Goal: Task Accomplishment & Management: Use online tool/utility

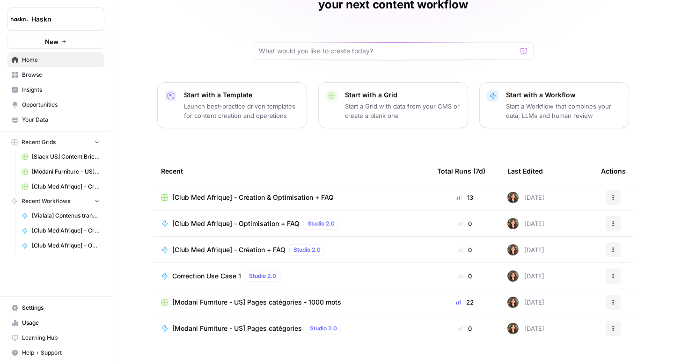
scroll to position [67, 0]
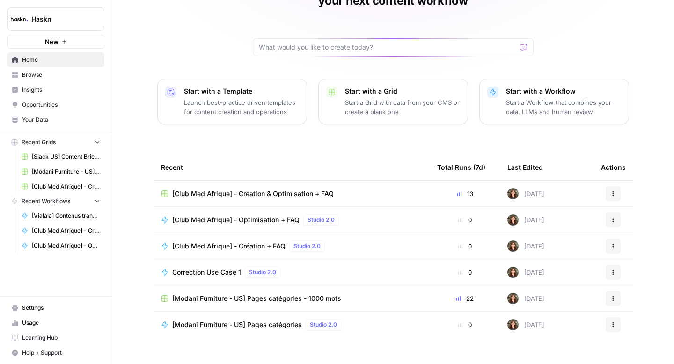
click at [282, 294] on span "[Modani Furniture - US] Pages catégories - 1000 mots" at bounding box center [256, 298] width 169 height 9
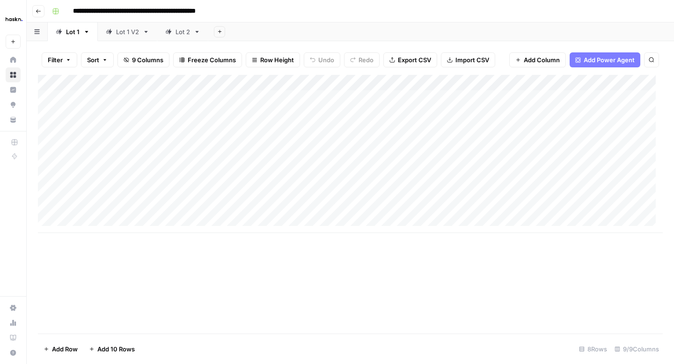
click at [185, 34] on div "Lot 2" at bounding box center [183, 31] width 15 height 9
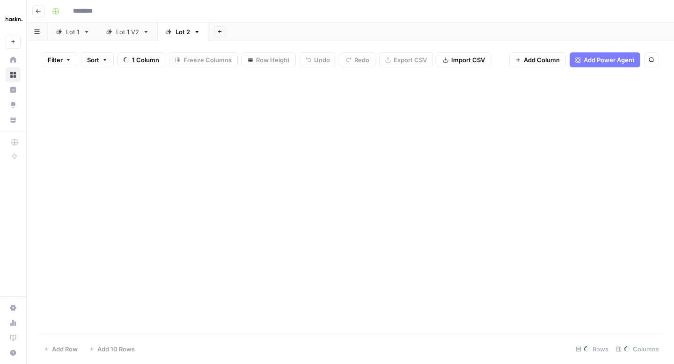
type input "**********"
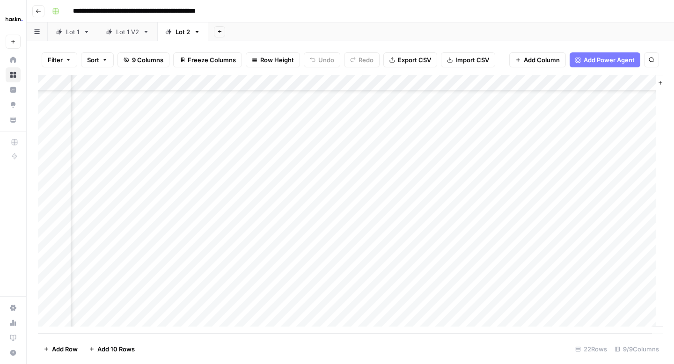
scroll to position [129, 610]
click at [508, 206] on div "Add Column" at bounding box center [350, 204] width 625 height 259
